Goal: Navigation & Orientation: Find specific page/section

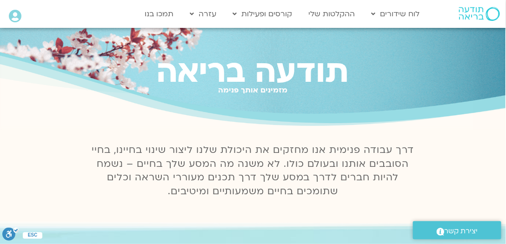
click at [13, 15] on icon at bounding box center [15, 16] width 13 height 13
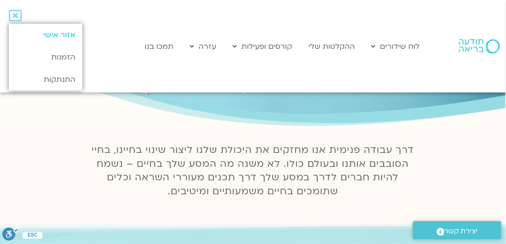
click at [69, 34] on link "אזור אישי" at bounding box center [46, 35] width 74 height 22
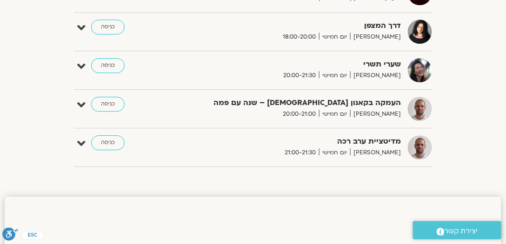
scroll to position [567, 0]
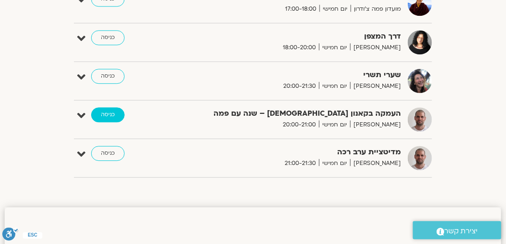
click at [111, 110] on link "כניסה" at bounding box center [108, 114] width 34 height 15
